Goal: Find specific page/section: Find specific page/section

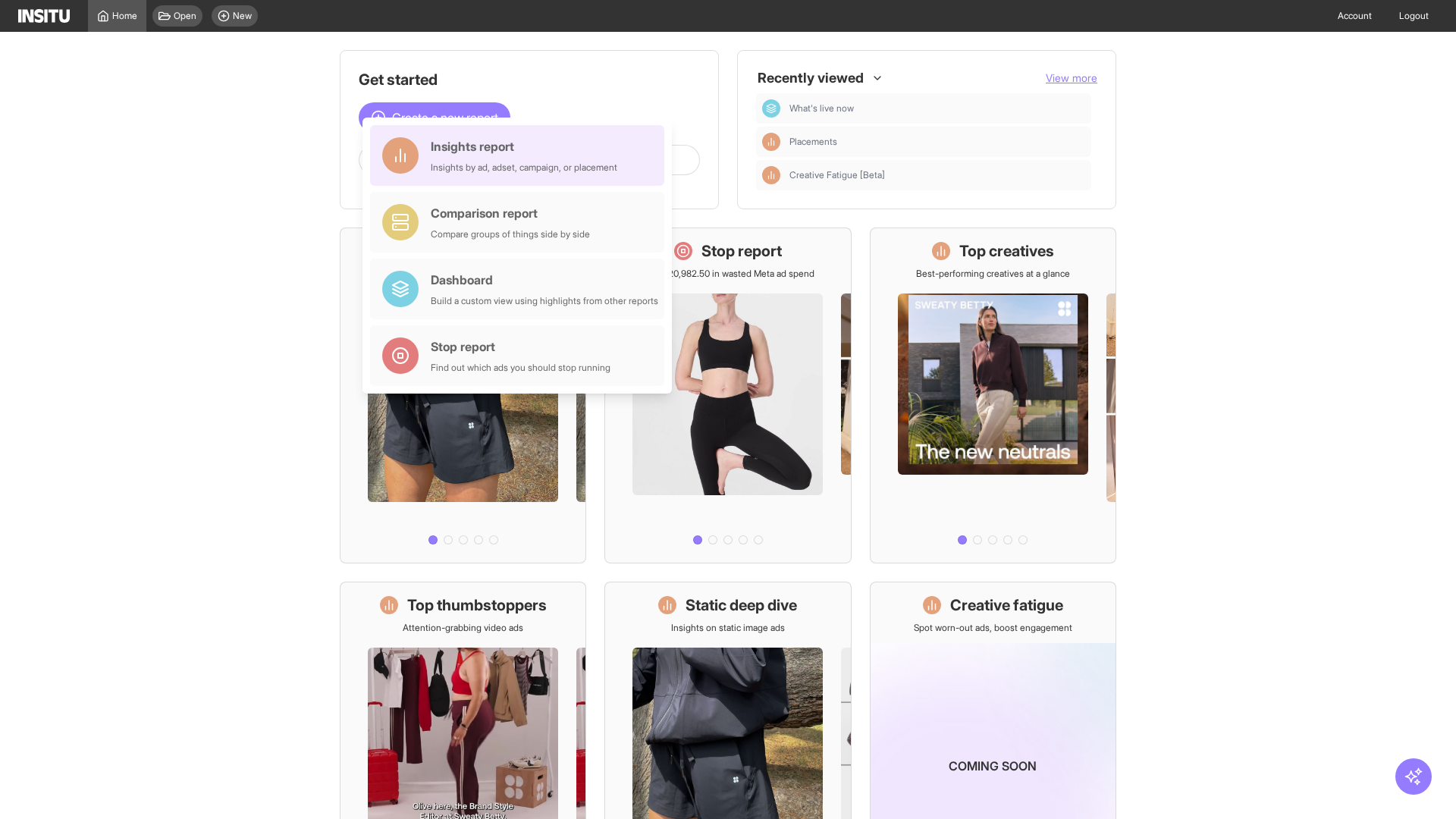
click at [521, 155] on div "Insights report Insights by ad, adset, campaign, or placement" at bounding box center [524, 155] width 187 height 36
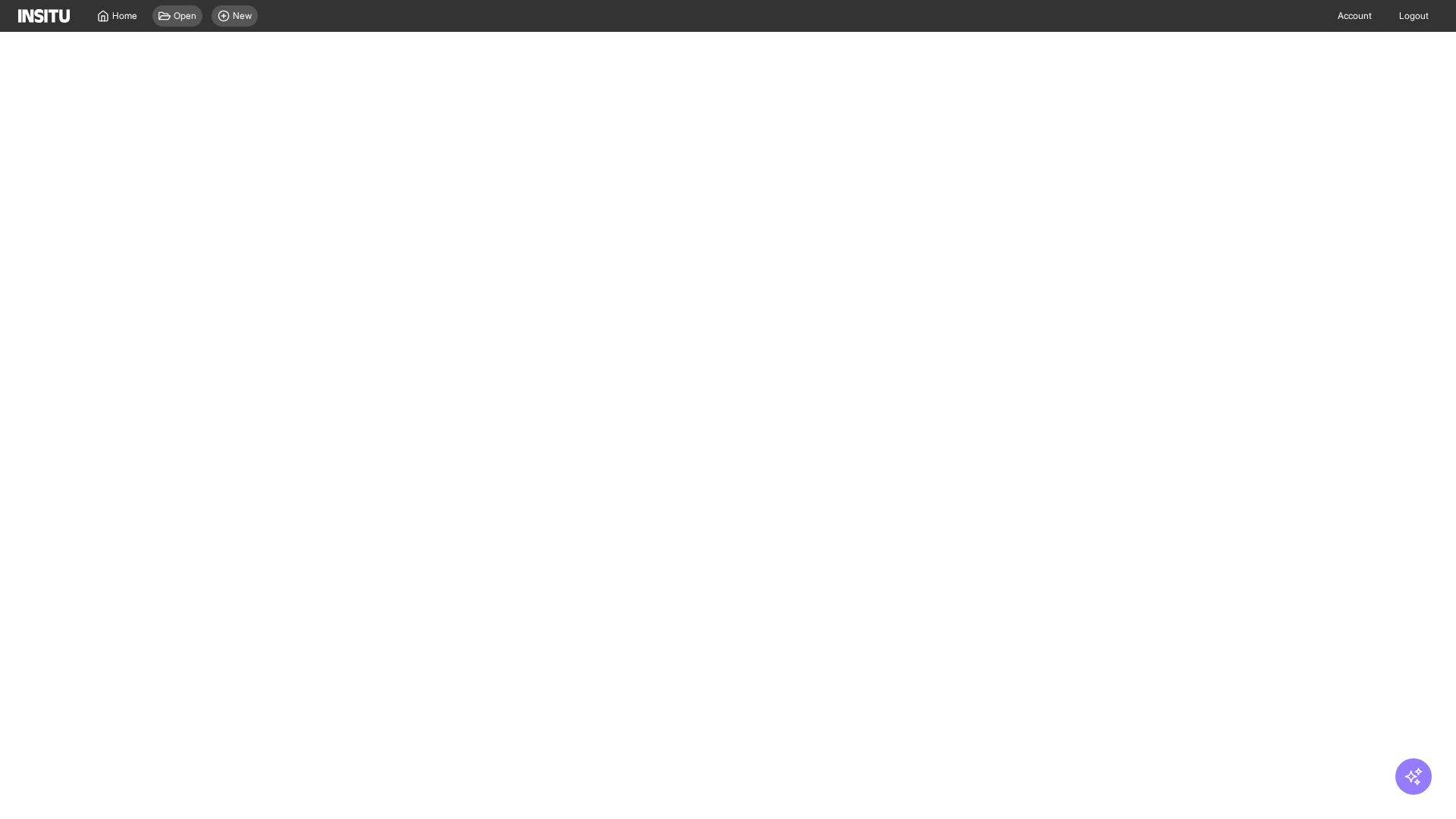
select select "**"
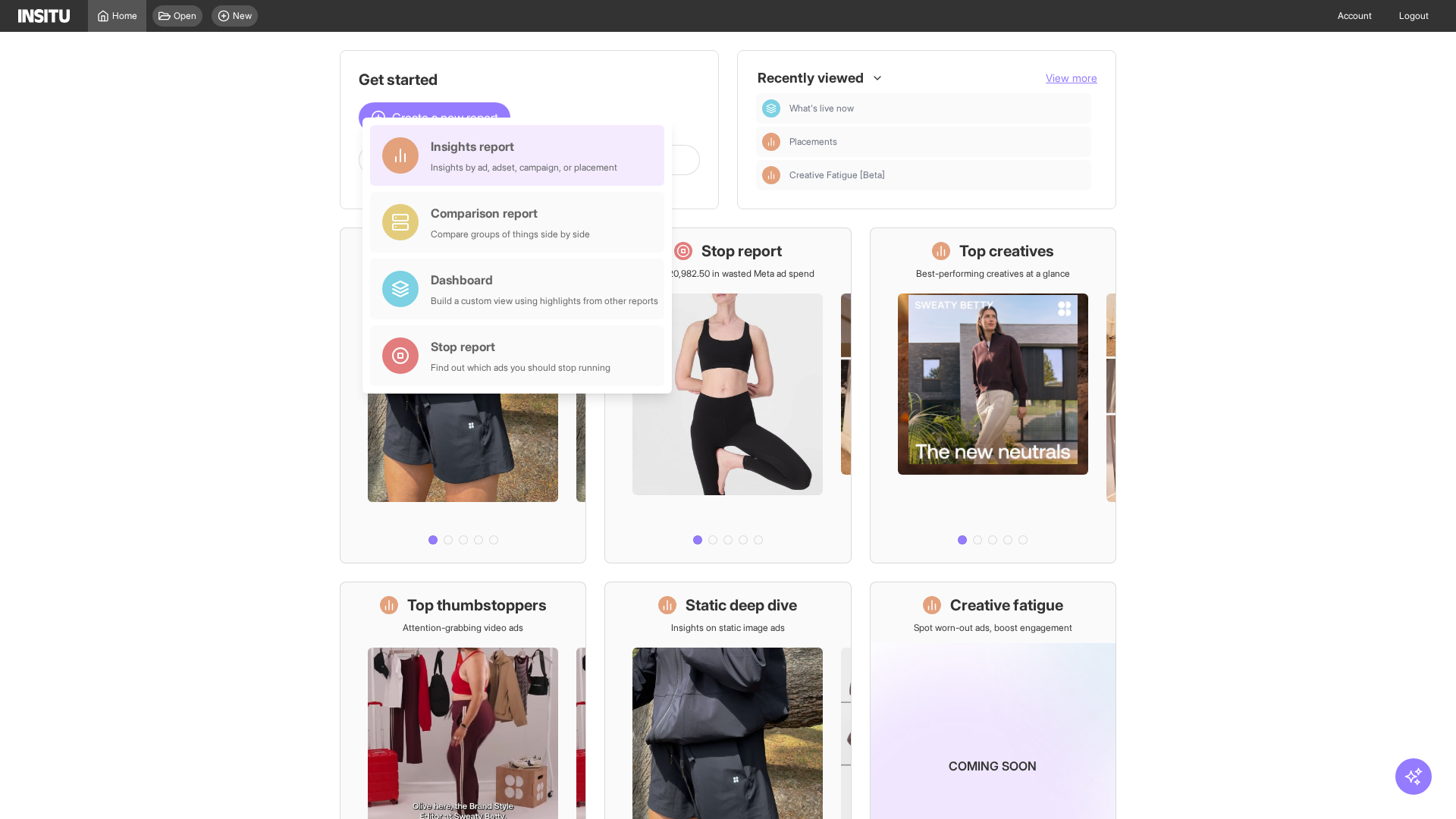
click at [521, 155] on div "Insights report Insights by ad, adset, campaign, or placement" at bounding box center [524, 155] width 187 height 36
